Goal: Task Accomplishment & Management: Manage account settings

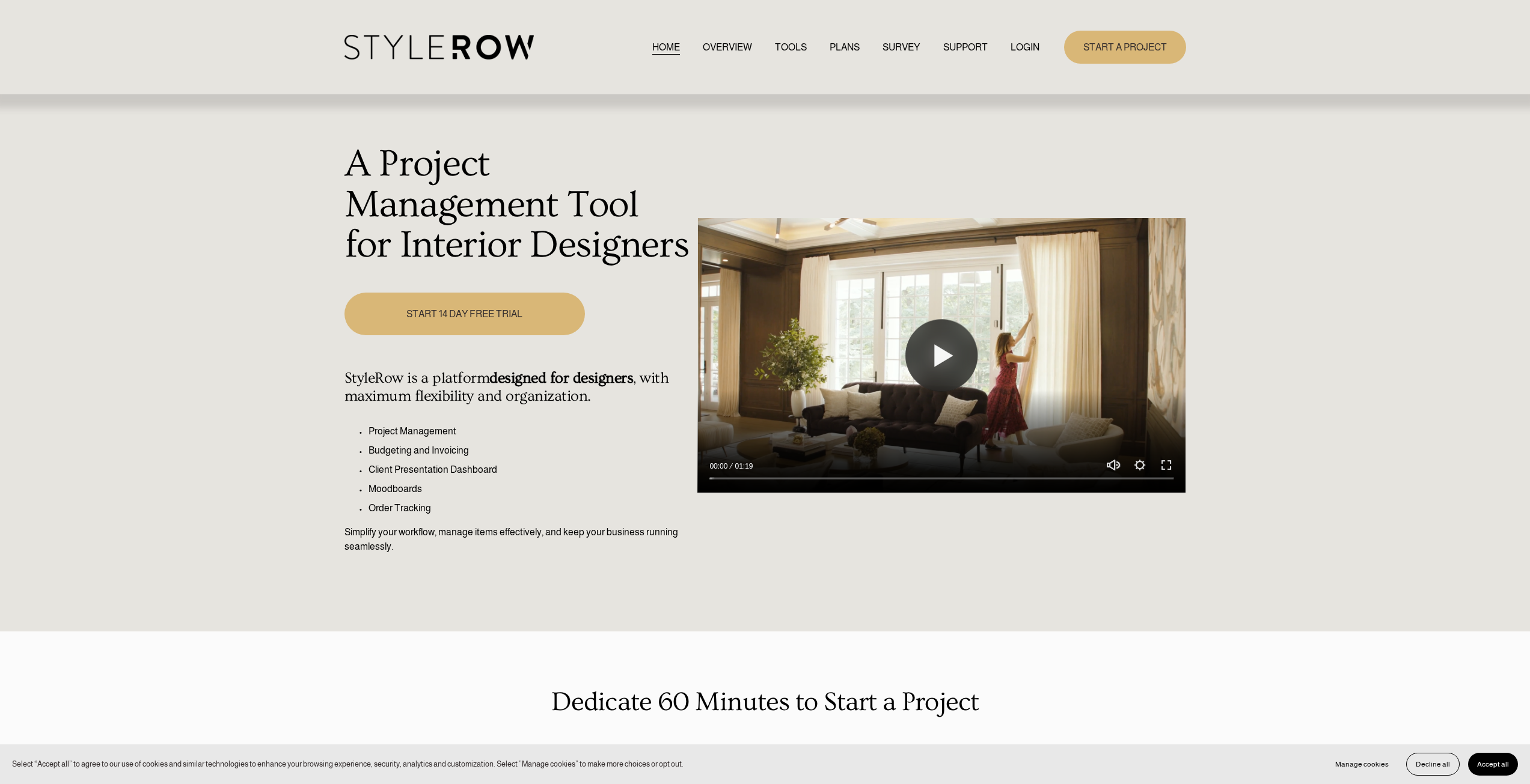
click at [1020, 49] on link "LOGIN" at bounding box center [1025, 47] width 29 height 17
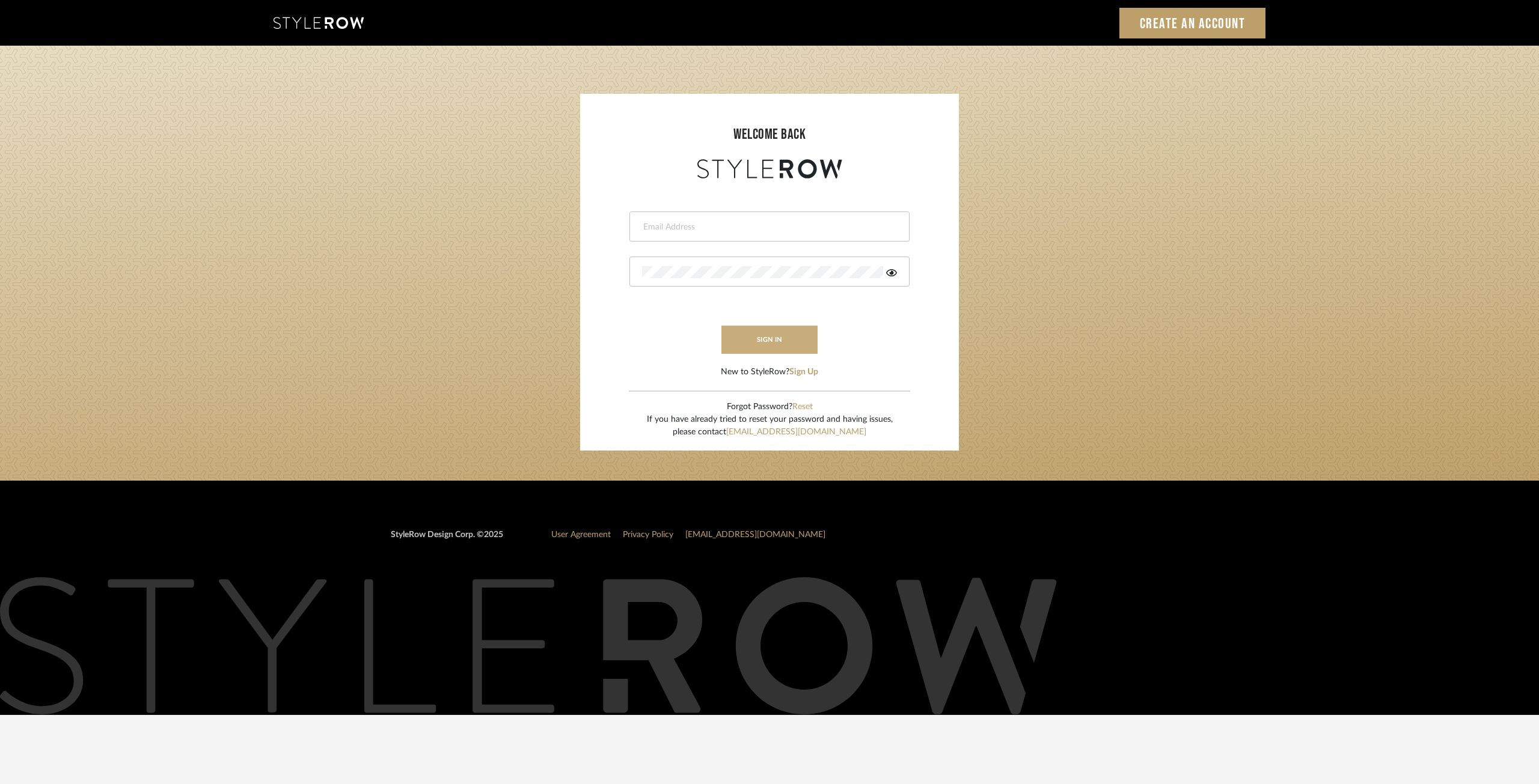
type input "ksears@morgantewilson.com"
click at [768, 341] on button "sign in" at bounding box center [770, 340] width 96 height 28
